Goal: Information Seeking & Learning: Learn about a topic

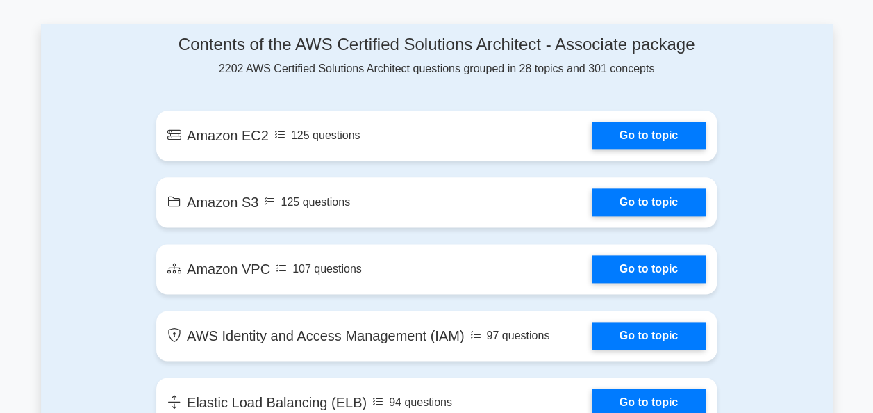
scroll to position [765, 0]
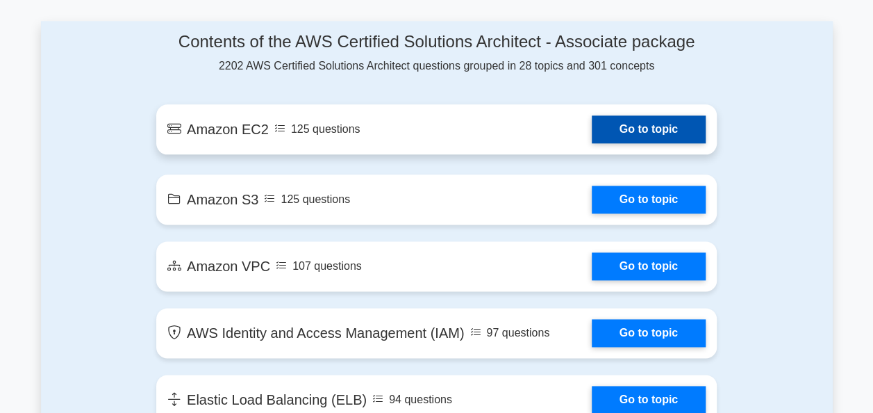
click at [592, 139] on link "Go to topic" at bounding box center [649, 129] width 114 height 28
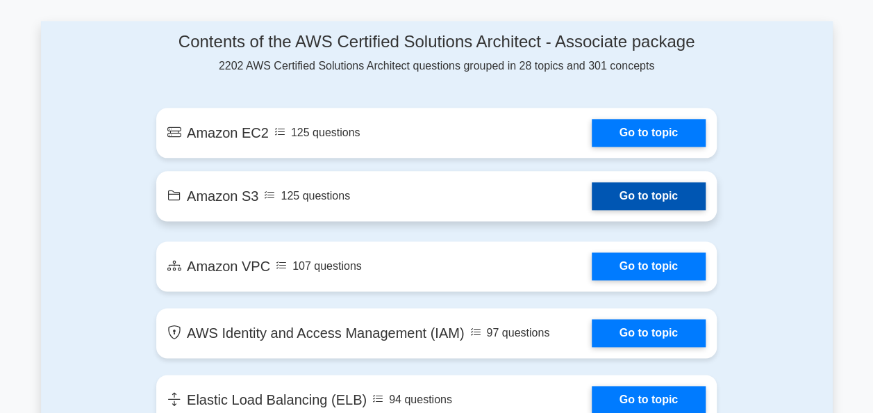
click at [656, 193] on link "Go to topic" at bounding box center [649, 196] width 114 height 28
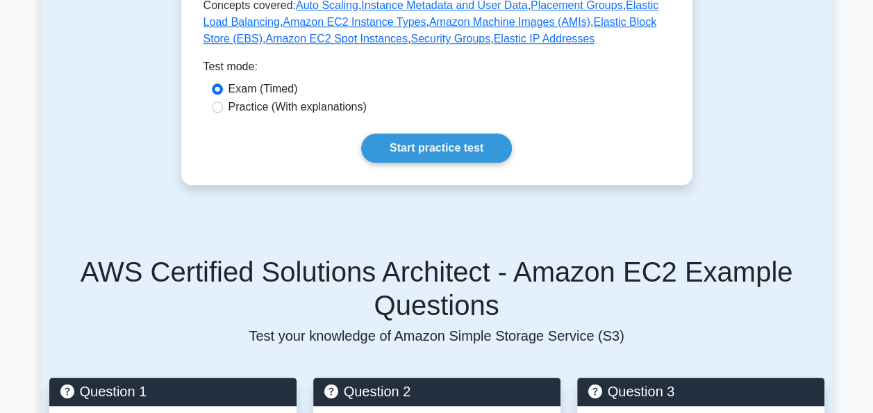
scroll to position [701, 0]
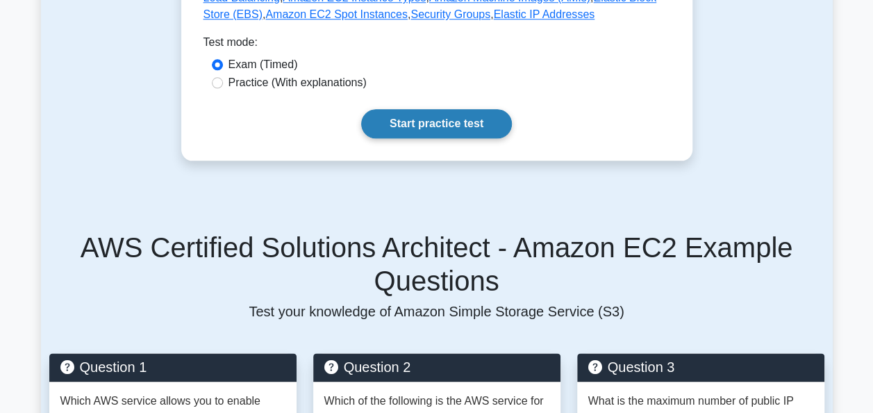
click at [473, 109] on link "Start practice test" at bounding box center [436, 123] width 151 height 29
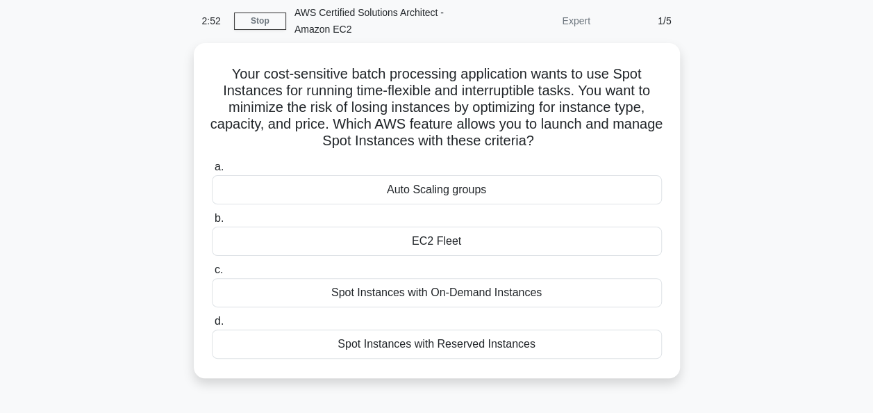
scroll to position [56, 0]
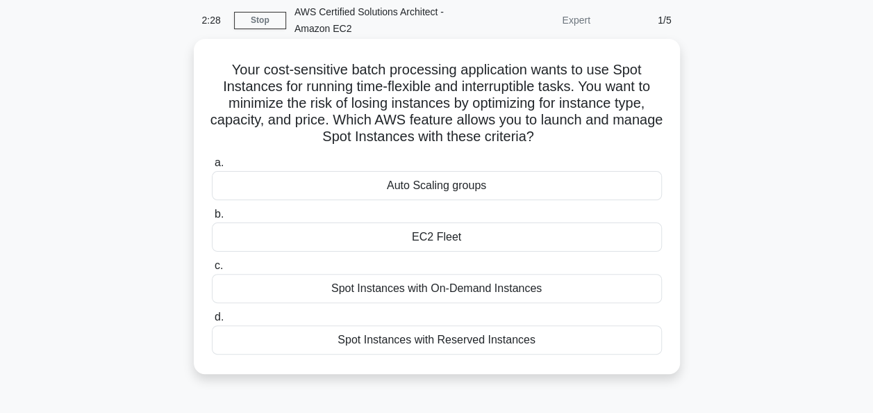
click at [439, 238] on div "EC2 Fleet" at bounding box center [437, 236] width 450 height 29
click at [212, 219] on input "b. EC2 Fleet" at bounding box center [212, 214] width 0 height 9
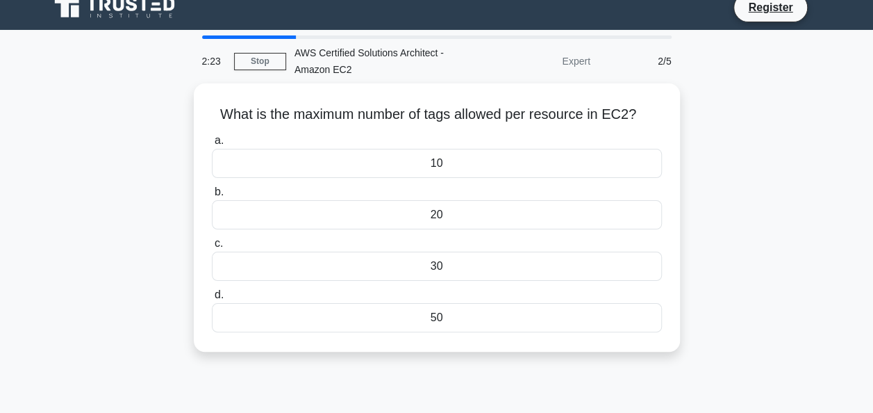
scroll to position [15, 0]
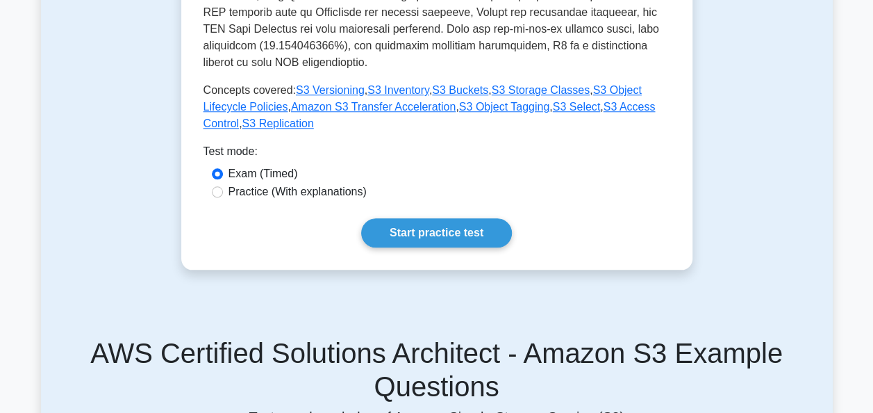
scroll to position [615, 0]
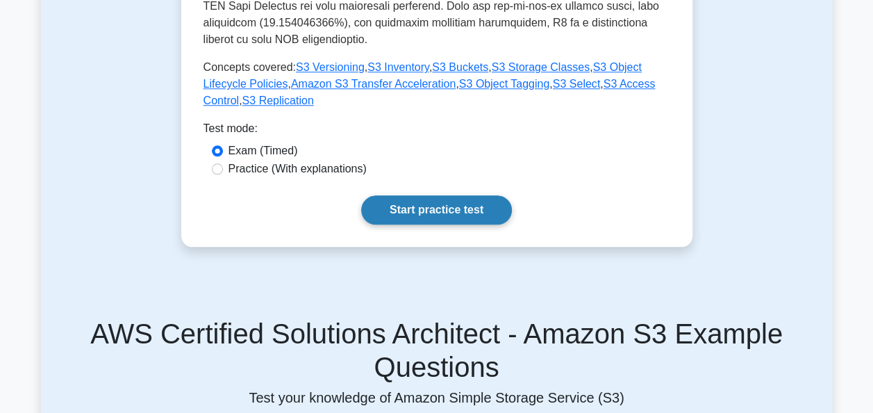
click at [444, 197] on link "Start practice test" at bounding box center [436, 209] width 151 height 29
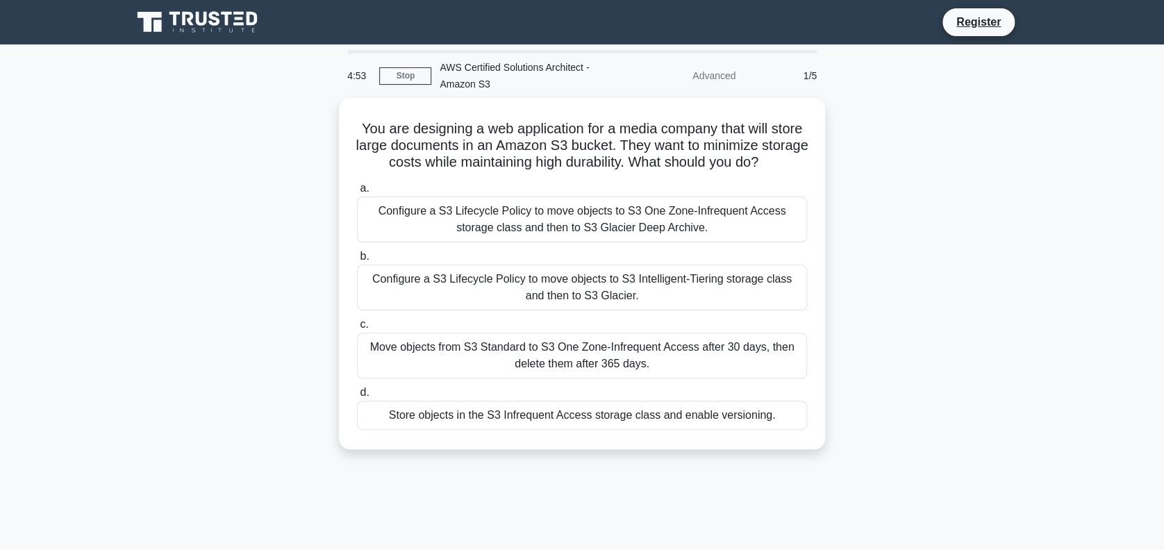
click at [76, 412] on main "4:53 Stop AWS Certified Solutions Architect - Amazon S3 Advanced 1/5 You are de…" at bounding box center [582, 397] width 1164 height 706
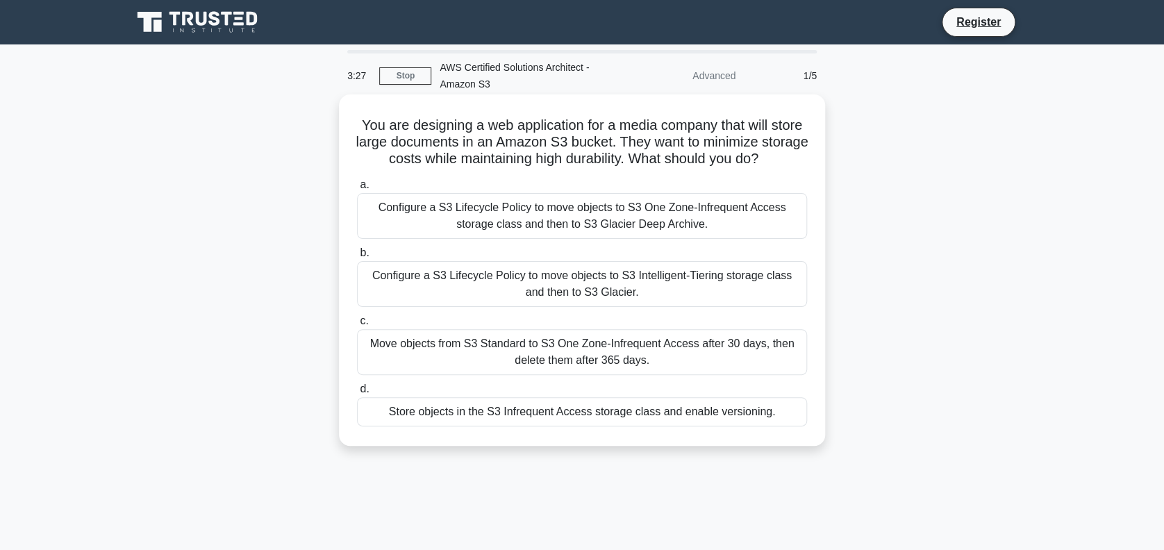
click at [549, 303] on div "Configure a S3 Lifecycle Policy to move objects to S3 Intelligent-Tiering stora…" at bounding box center [582, 284] width 450 height 46
click at [357, 258] on input "b. Configure a S3 Lifecycle Policy to move objects to S3 Intelligent-Tiering st…" at bounding box center [357, 253] width 0 height 9
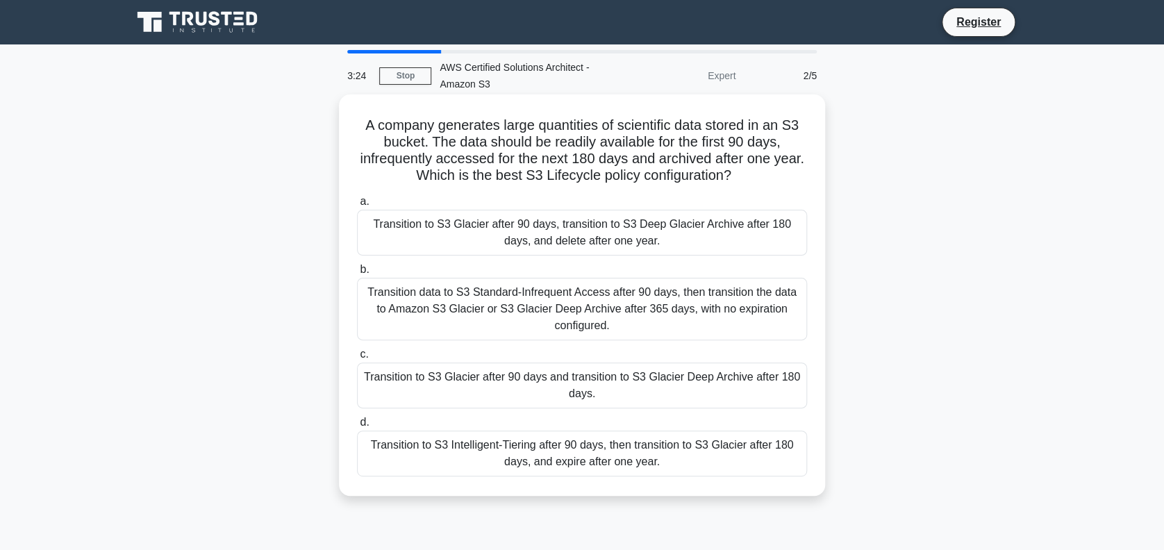
click at [533, 314] on div "Transition data to S3 Standard-Infrequent Access after 90 days, then transition…" at bounding box center [582, 309] width 450 height 63
click at [357, 274] on input "b. Transition data to S3 Standard-Infrequent Access after 90 days, then transit…" at bounding box center [357, 269] width 0 height 9
